Goal: Transaction & Acquisition: Purchase product/service

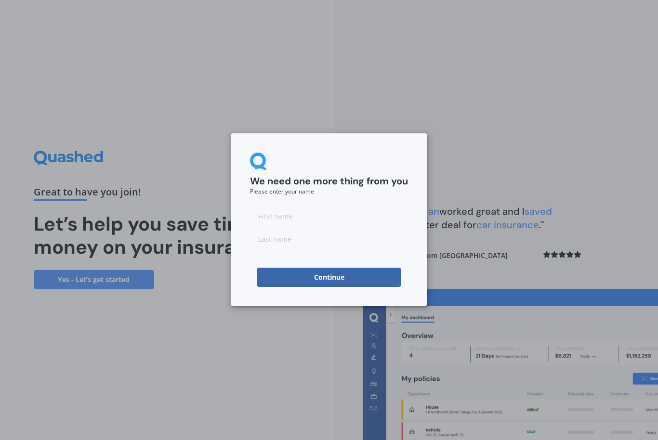
click at [282, 220] on input at bounding box center [329, 215] width 158 height 19
type input "Eru"
click at [280, 248] on input at bounding box center [329, 238] width 158 height 19
type input "Ormond"
click at [340, 282] on button "Continue" at bounding box center [329, 277] width 145 height 19
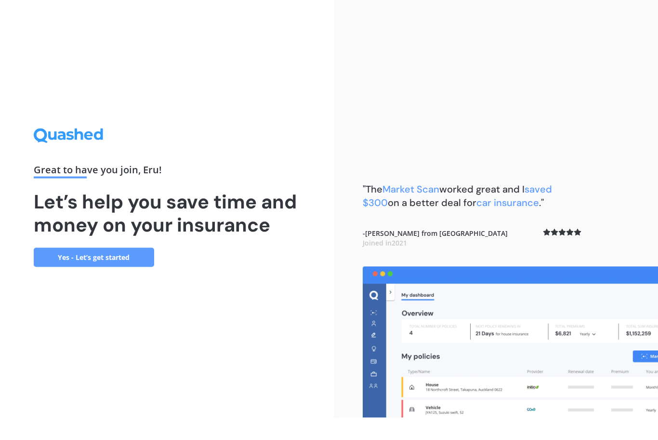
scroll to position [32, 0]
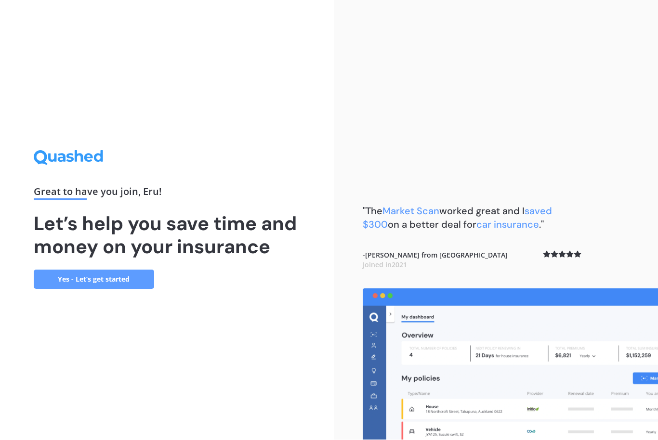
click at [126, 270] on link "Yes - Let’s get started" at bounding box center [94, 279] width 120 height 19
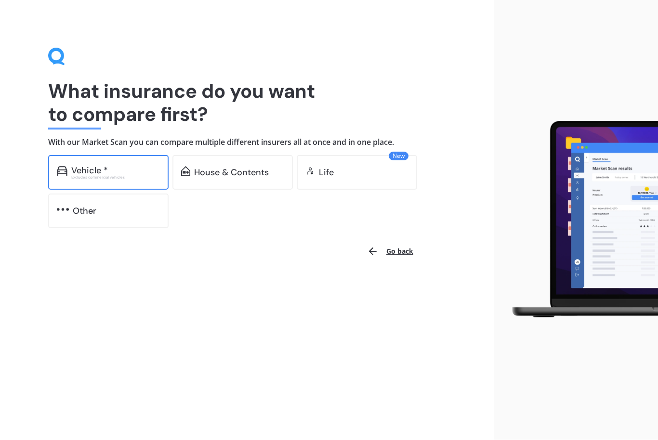
click at [91, 170] on div "Vehicle *" at bounding box center [89, 171] width 37 height 10
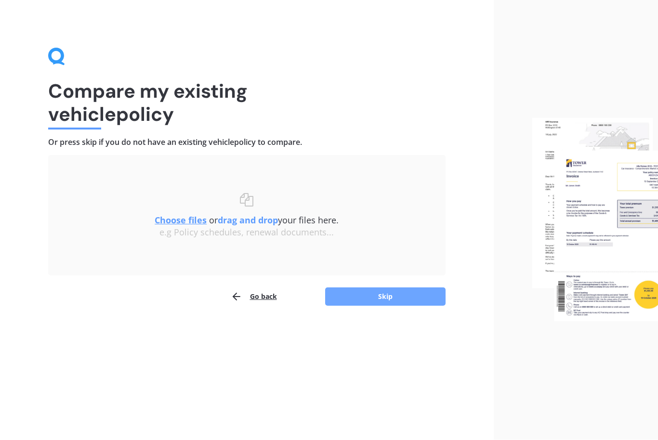
click at [408, 295] on button "Skip" at bounding box center [385, 297] width 120 height 18
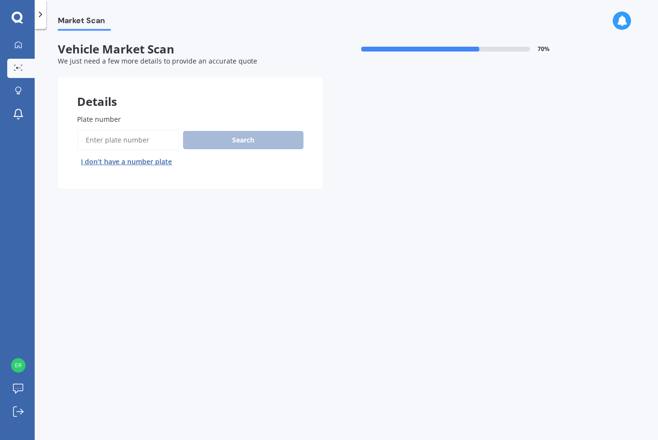
click at [152, 140] on input "Plate number" at bounding box center [128, 140] width 102 height 20
type input "RDF3"
click at [265, 137] on button "Search" at bounding box center [243, 140] width 120 height 18
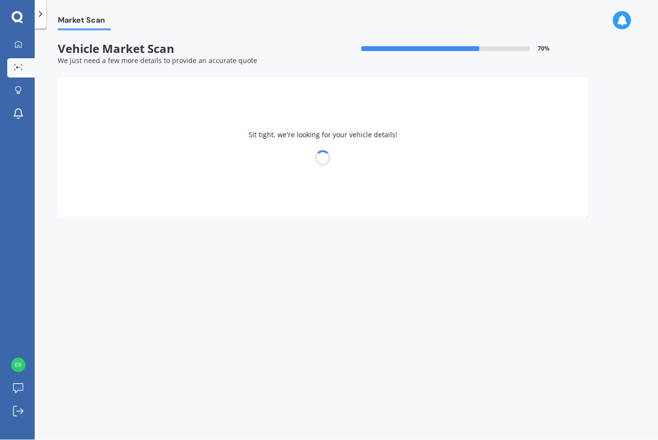
select select "DAIHATSU"
select select "MIRA"
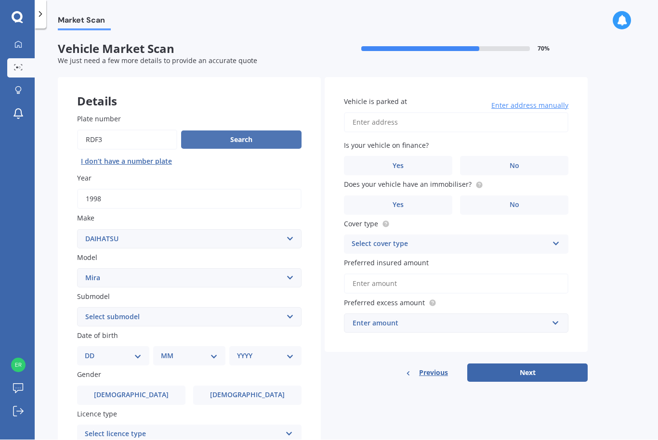
scroll to position [0, 0]
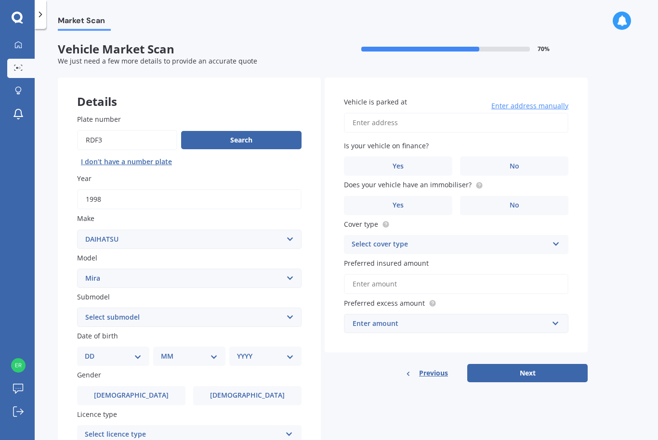
click at [640, 178] on div "Market Scan Vehicle Market Scan 70 % We just need a few more details to provide…" at bounding box center [347, 237] width 624 height 412
click at [295, 312] on select "Select submodel (All)" at bounding box center [189, 317] width 225 height 19
click at [136, 355] on select "DD 01 02 03 04 05 06 07 08 09 10 11 12 13 14 15 16 17 18 19 20 21 22 23 24 25 2…" at bounding box center [113, 356] width 57 height 11
select select "17"
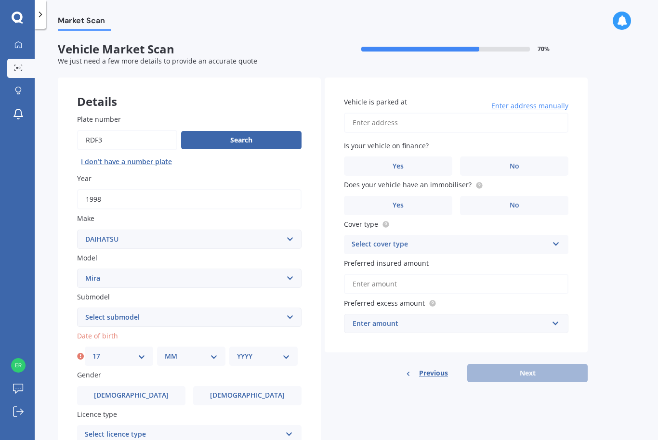
click at [215, 352] on select "MM 01 02 03 04 05 06 07 08 09 10 11 12" at bounding box center [191, 356] width 53 height 11
select select "06"
click at [289, 351] on select "YYYY 2025 2024 2023 2022 2021 2020 2019 2018 2017 2016 2015 2014 2013 2012 2011…" at bounding box center [263, 356] width 53 height 11
select select "1951"
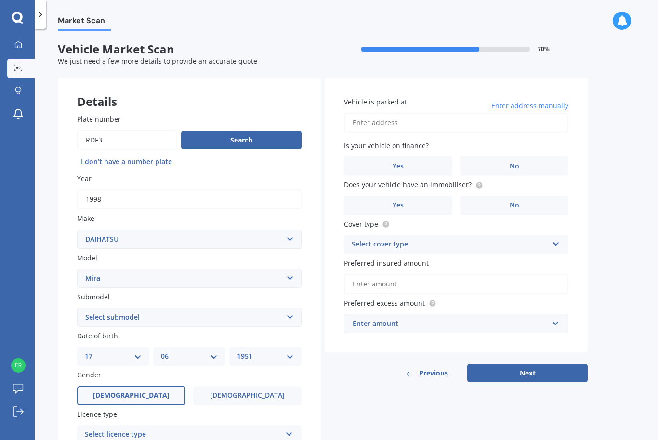
click at [140, 392] on label "[DEMOGRAPHIC_DATA]" at bounding box center [131, 395] width 108 height 19
click at [0, 0] on input "[DEMOGRAPHIC_DATA]" at bounding box center [0, 0] width 0 height 0
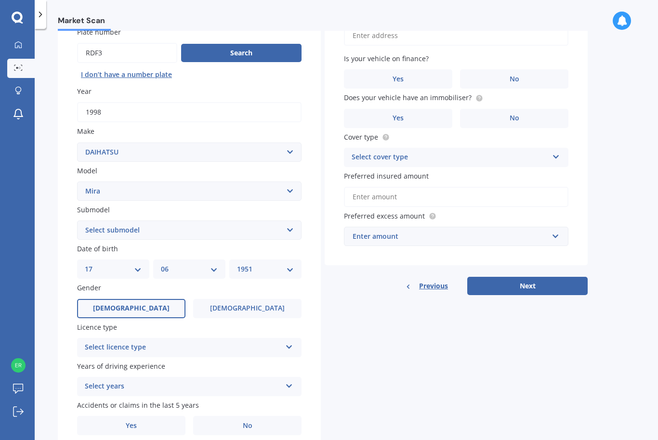
scroll to position [87, 0]
click at [292, 343] on icon at bounding box center [289, 346] width 8 height 7
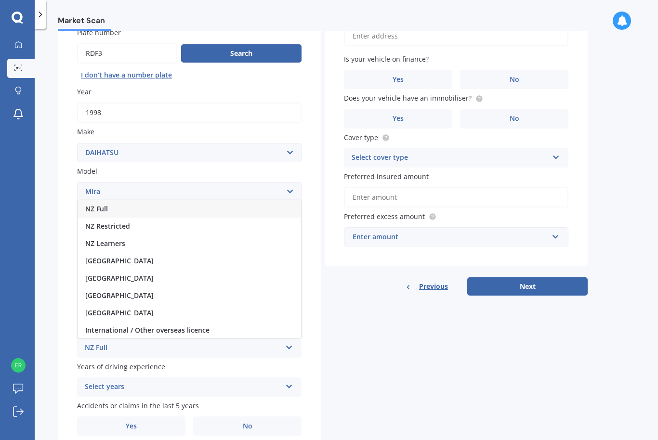
click at [106, 206] on span "NZ Full" at bounding box center [96, 208] width 23 height 9
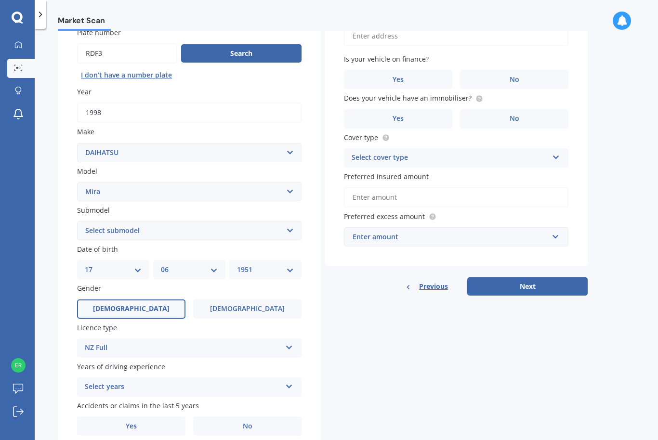
click at [292, 382] on icon at bounding box center [289, 385] width 8 height 7
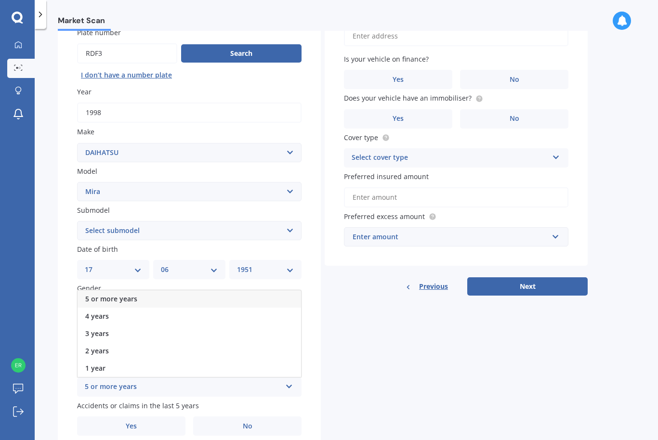
click at [137, 291] on div "5 or more years" at bounding box center [190, 299] width 224 height 17
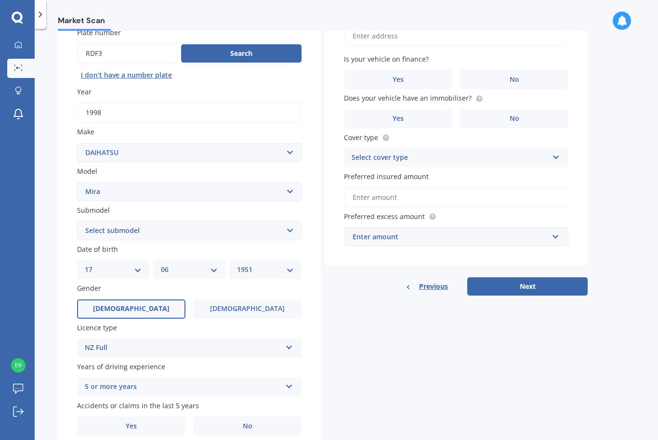
scroll to position [32, 0]
click at [259, 417] on label "No" at bounding box center [247, 426] width 108 height 19
click at [0, 0] on input "No" at bounding box center [0, 0] width 0 height 0
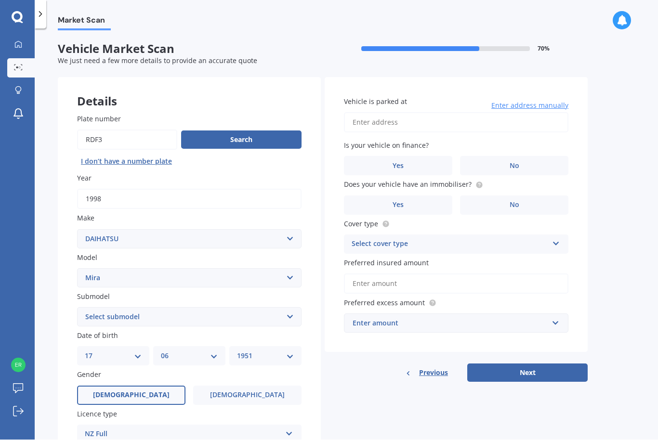
scroll to position [0, 0]
click at [526, 157] on label "No" at bounding box center [514, 166] width 108 height 19
click at [0, 0] on input "No" at bounding box center [0, 0] width 0 height 0
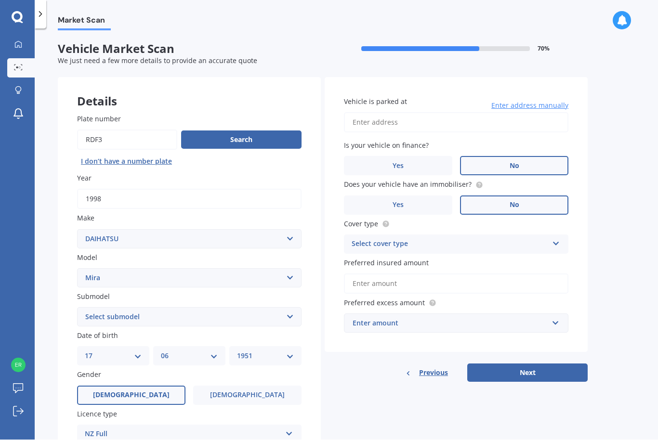
click at [521, 196] on label "No" at bounding box center [514, 205] width 108 height 19
click at [0, 0] on input "No" at bounding box center [0, 0] width 0 height 0
click at [560, 239] on icon at bounding box center [556, 242] width 8 height 7
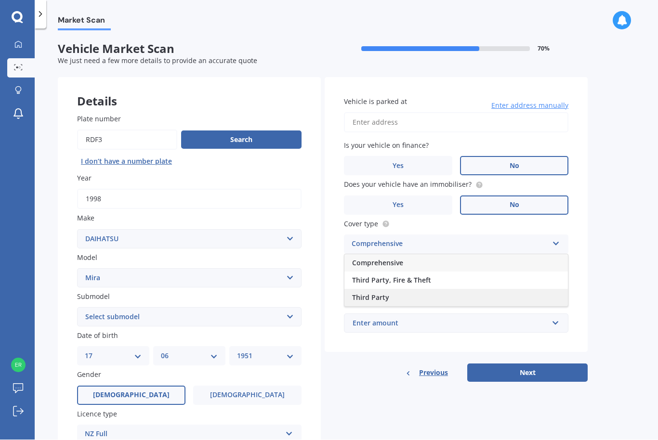
click at [502, 290] on div "Third Party" at bounding box center [457, 298] width 224 height 17
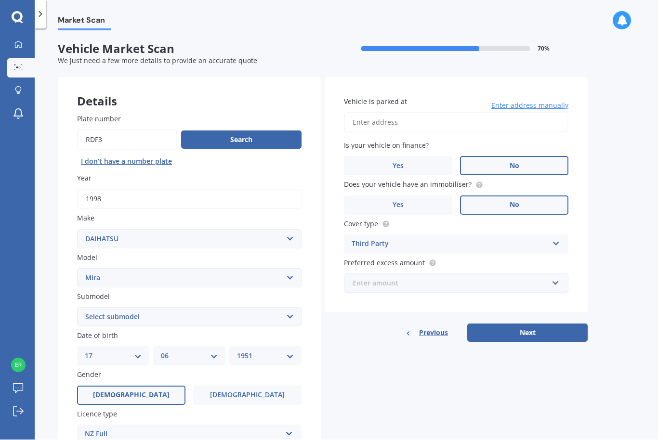
click at [560, 275] on input "text" at bounding box center [453, 284] width 216 height 18
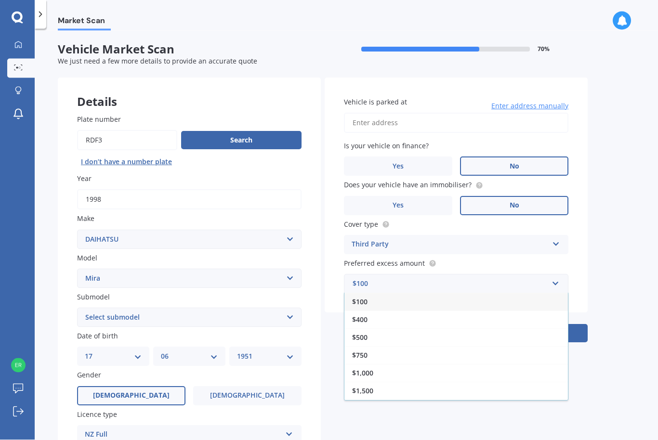
click at [66, 180] on div "Plate number Search I don’t have a number plate Year [DATE] Make Select make AC…" at bounding box center [189, 319] width 263 height 448
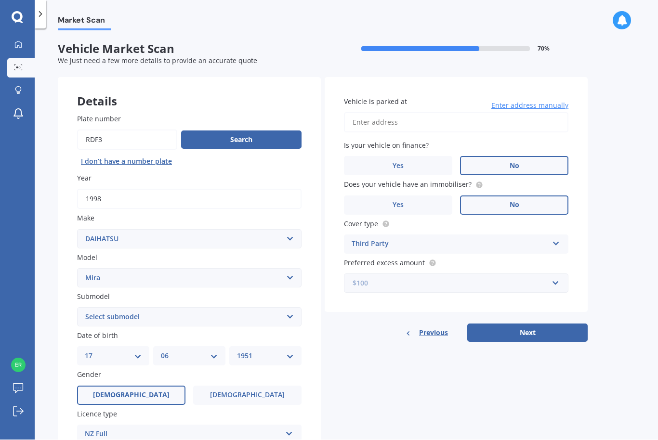
click at [560, 275] on input "text" at bounding box center [453, 284] width 216 height 18
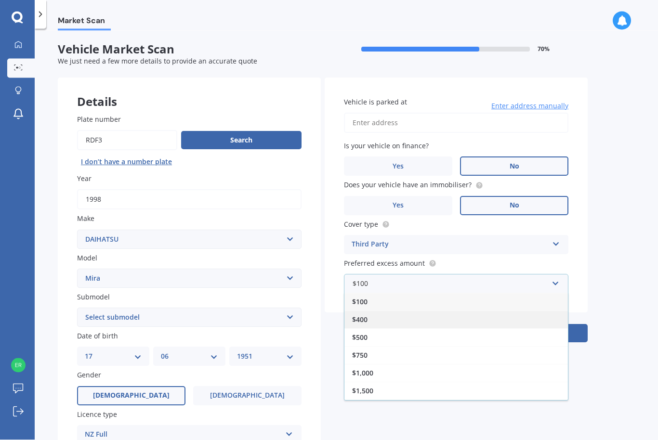
click at [368, 311] on div "$400" at bounding box center [457, 320] width 224 height 18
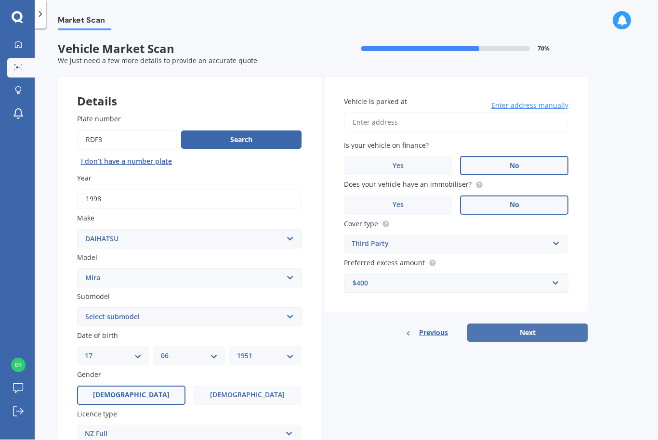
click at [533, 324] on button "Next" at bounding box center [527, 333] width 120 height 18
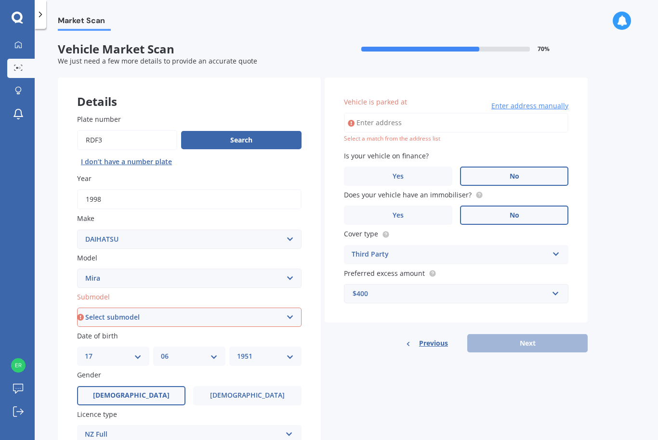
click at [291, 308] on select "Select submodel (All)" at bounding box center [189, 317] width 225 height 19
select select "(ALL)"
click at [559, 334] on div "Previous Next" at bounding box center [456, 343] width 263 height 18
click at [379, 113] on input "Vehicle is parked at" at bounding box center [456, 123] width 225 height 20
type input "[STREET_ADDRESS]"
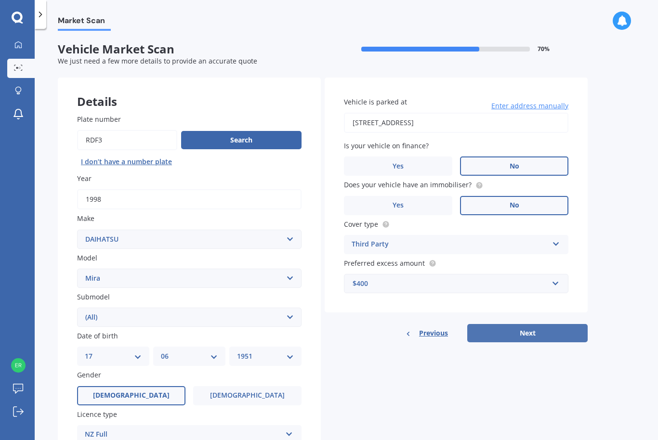
click at [560, 324] on button "Next" at bounding box center [527, 333] width 120 height 18
select select "17"
select select "06"
select select "1951"
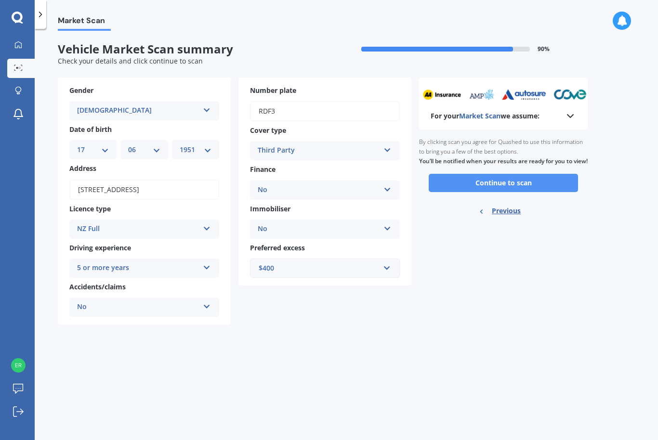
click at [558, 174] on button "Continue to scan" at bounding box center [503, 183] width 149 height 18
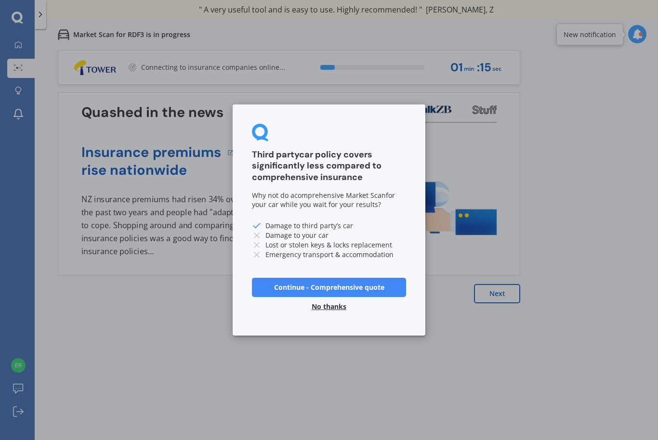
click at [341, 346] on div "Third party car policy covers significantly less compared to comprehensive insu…" at bounding box center [329, 220] width 658 height 440
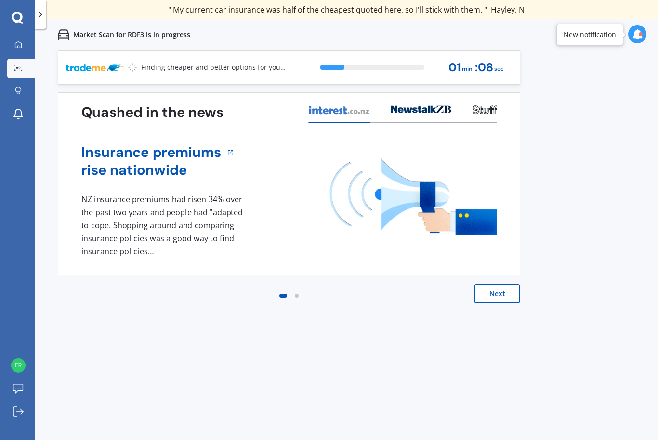
click at [501, 293] on button "Next" at bounding box center [497, 293] width 46 height 19
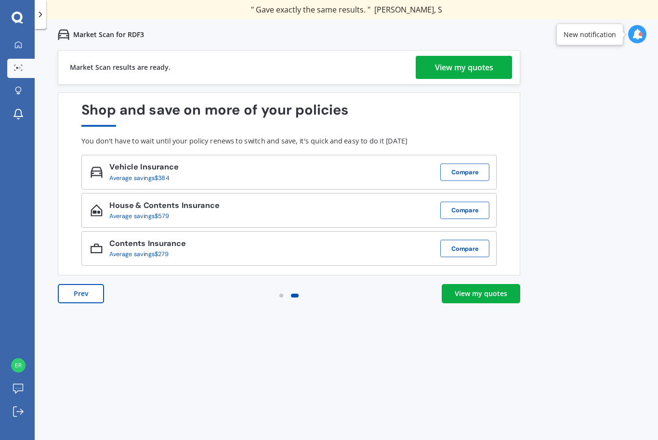
click at [491, 295] on div "View my quotes" at bounding box center [481, 294] width 53 height 10
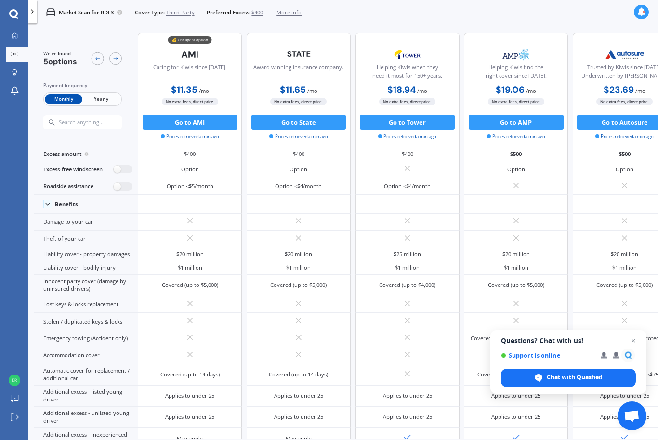
click at [101, 103] on span "Yearly" at bounding box center [101, 99] width 38 height 10
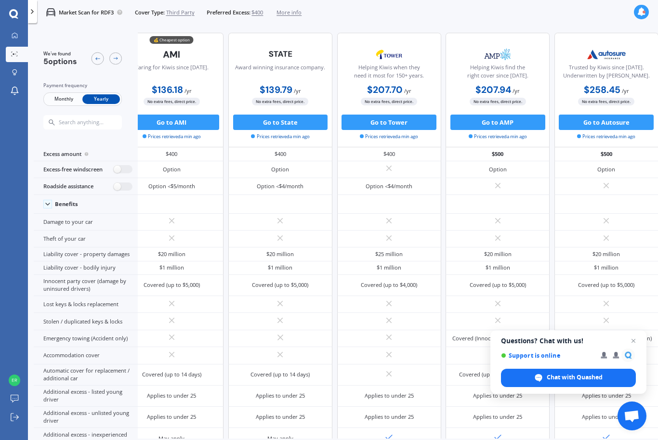
scroll to position [0, 23]
click at [12, 163] on div "My Dashboard Market Scan Explore insurance Notifications Eru Ormond Submit feed…" at bounding box center [14, 234] width 28 height 412
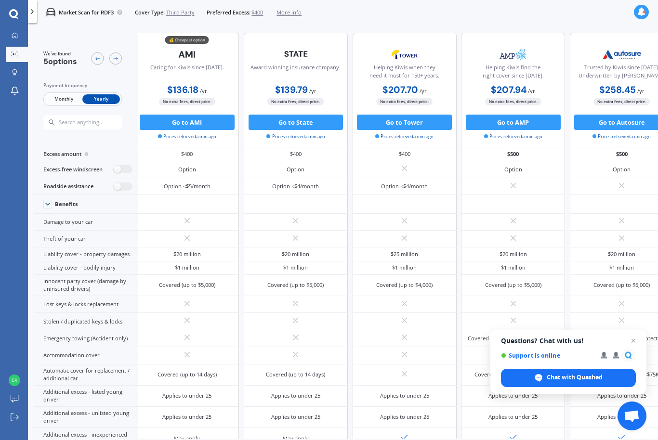
scroll to position [0, 5]
